Goal: Information Seeking & Learning: Learn about a topic

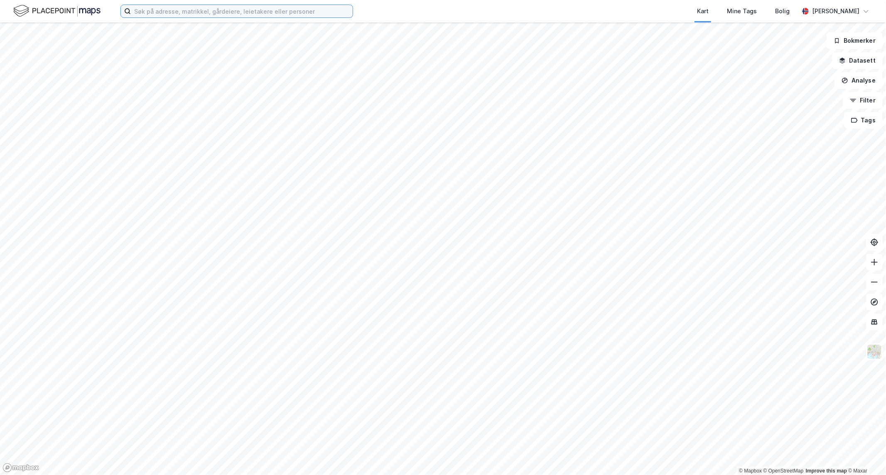
click at [168, 14] on input at bounding box center [242, 11] width 222 height 12
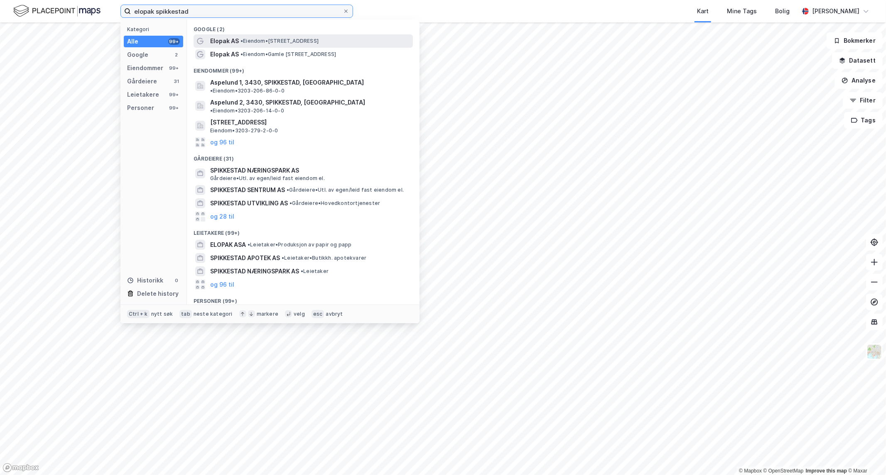
type input "elopak spikkestad"
click at [247, 38] on span "• Eiendom • [STREET_ADDRESS]" at bounding box center [279, 41] width 78 height 7
